Goal: Find contact information: Find contact information

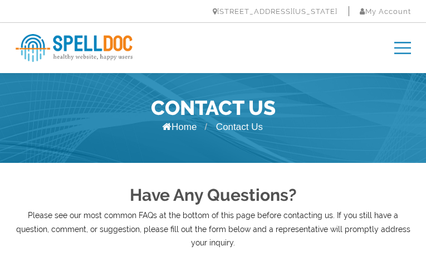
type input "BmlkdkCFSADJk"
type input "bezudoxexih334@gmail.com"
type input "IjInbbrMEmcXApKt"
type input "mcGerdZSGllTqZf"
